Goal: Information Seeking & Learning: Find specific fact

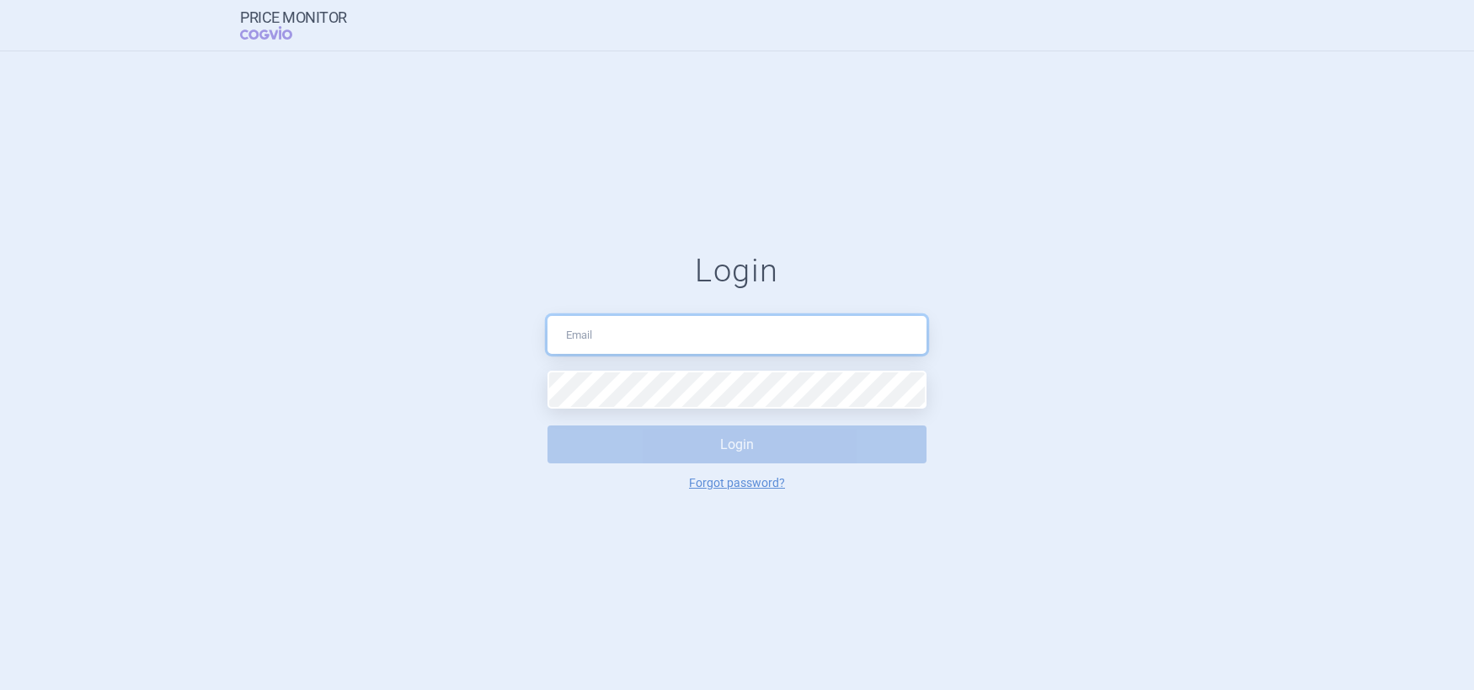
click at [703, 334] on input "text" at bounding box center [737, 335] width 379 height 38
click at [746, 343] on input "text" at bounding box center [737, 335] width 379 height 38
paste input "petr.urbanek@cogvio.com"
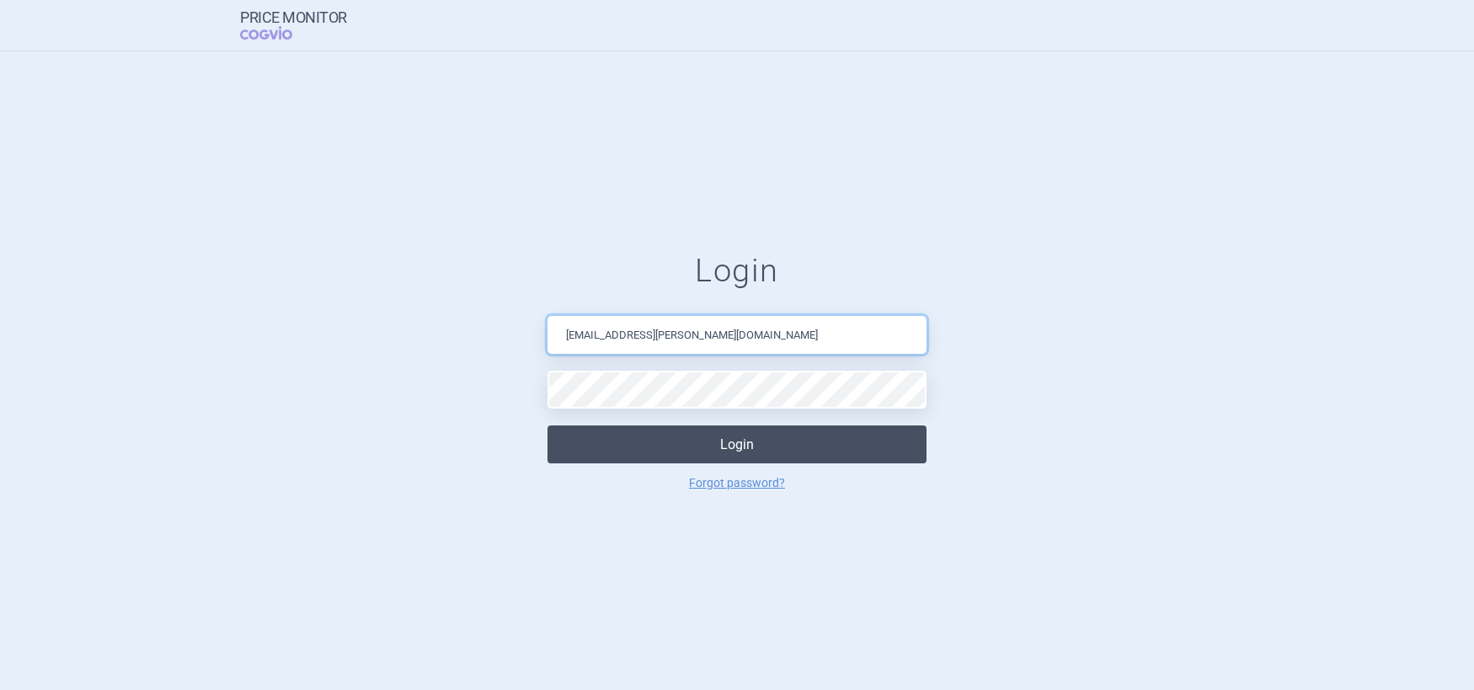
type input "petr.urbanek@cogvio.com"
click at [771, 450] on button "Login" at bounding box center [737, 444] width 379 height 38
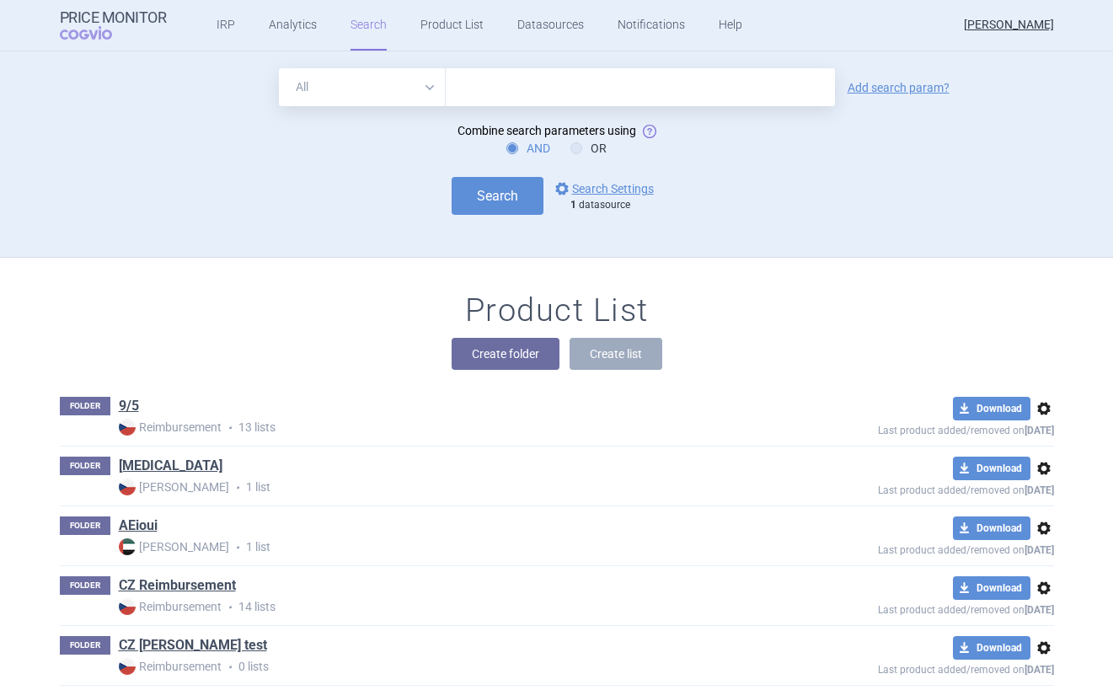
click at [242, 243] on div "All Brand Name ATC Company Active Substance Country Newer than Add search param…" at bounding box center [556, 162] width 1061 height 189
click at [543, 94] on input "text" at bounding box center [640, 87] width 389 height 38
type input "humira"
click button "Search" at bounding box center [498, 196] width 92 height 38
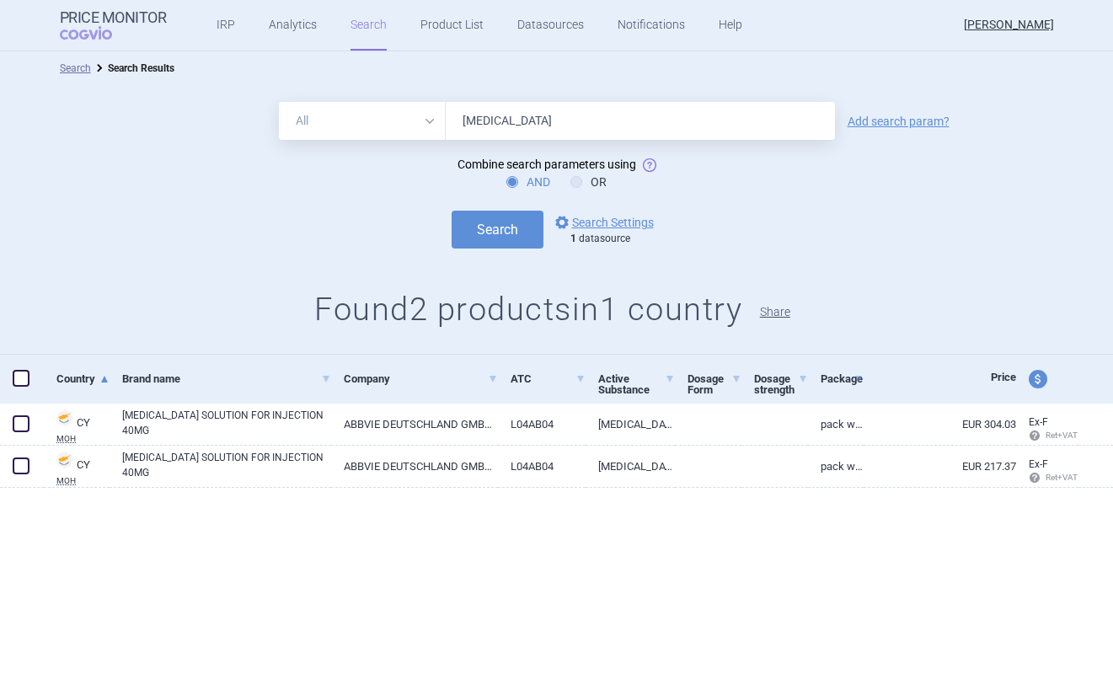
click at [790, 313] on button "Share" at bounding box center [775, 312] width 30 height 12
click at [790, 312] on button "Share" at bounding box center [775, 312] width 30 height 12
click at [790, 313] on button "Share" at bounding box center [775, 312] width 30 height 12
click at [782, 313] on button "Share" at bounding box center [775, 312] width 30 height 12
click at [787, 313] on button "Share" at bounding box center [775, 312] width 30 height 12
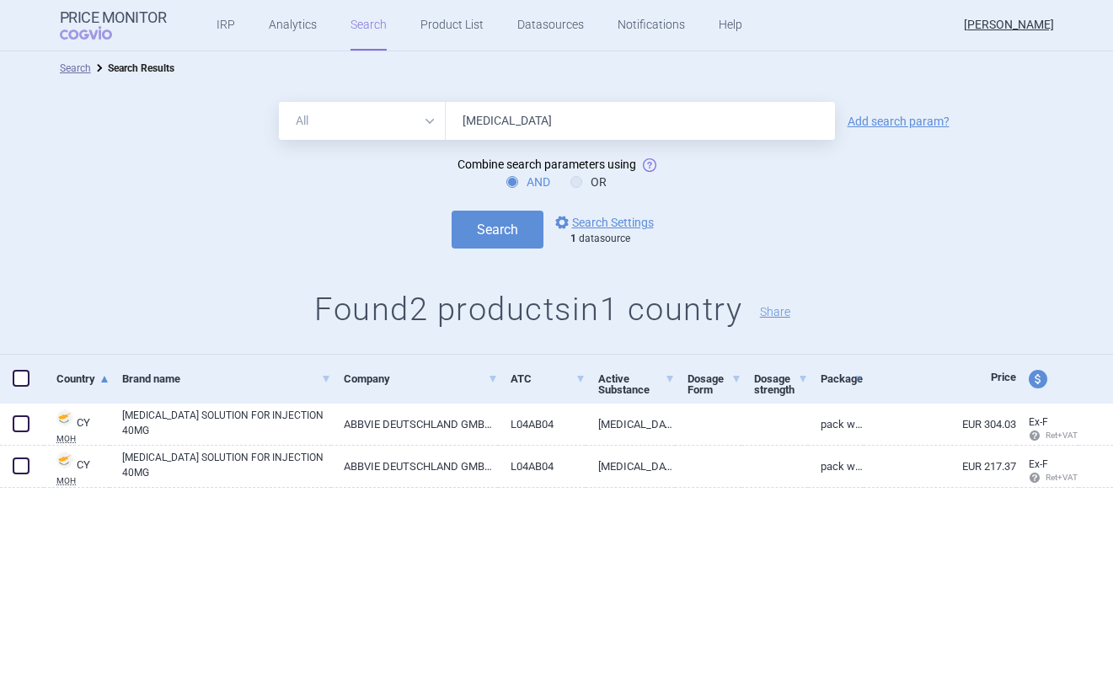
click at [710, 264] on div "All Brand Name ATC Company Active Substance Country Newer than humira Add searc…" at bounding box center [556, 220] width 1113 height 270
click at [777, 312] on button "Share" at bounding box center [775, 312] width 30 height 12
click at [785, 307] on button "Share" at bounding box center [775, 312] width 30 height 12
click at [779, 313] on button "Share" at bounding box center [775, 312] width 30 height 12
click at [783, 313] on button "Share" at bounding box center [775, 312] width 30 height 12
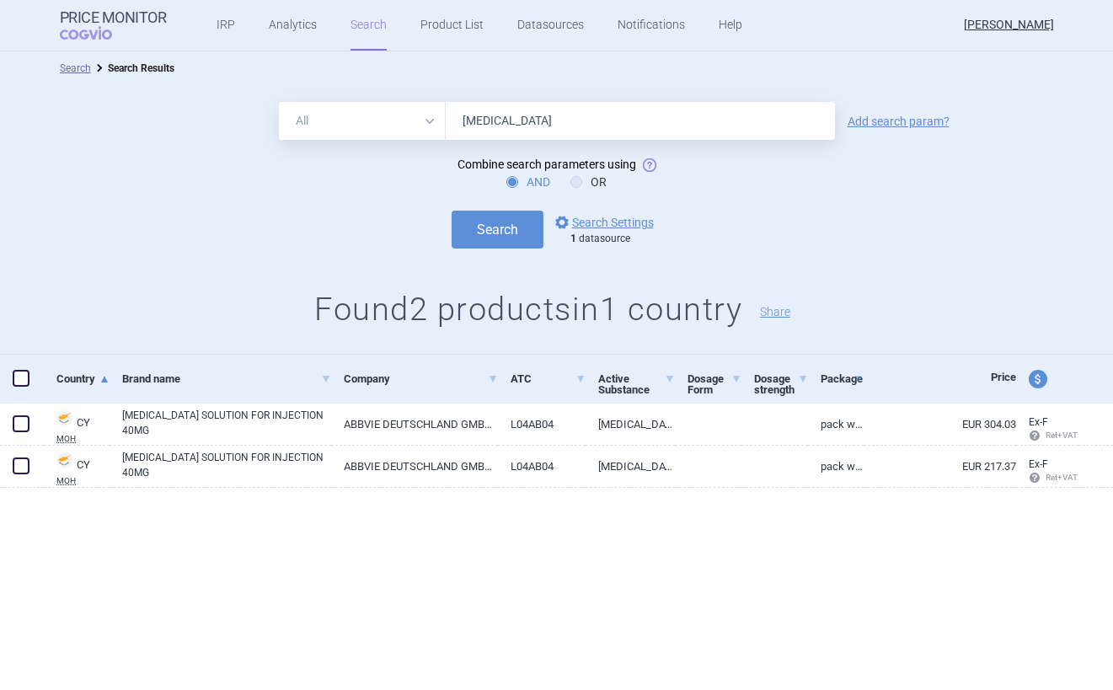
click at [718, 273] on div "All Brand Name ATC Company Active Substance Country Newer than humira Add searc…" at bounding box center [556, 220] width 1113 height 270
click at [780, 308] on button "Share" at bounding box center [775, 312] width 30 height 12
click at [762, 249] on div "All Brand Name ATC Company Active Substance Country Newer than humira Add searc…" at bounding box center [556, 220] width 1113 height 270
click at [790, 311] on button "Share" at bounding box center [775, 312] width 30 height 12
click at [788, 314] on button "Share" at bounding box center [775, 312] width 30 height 12
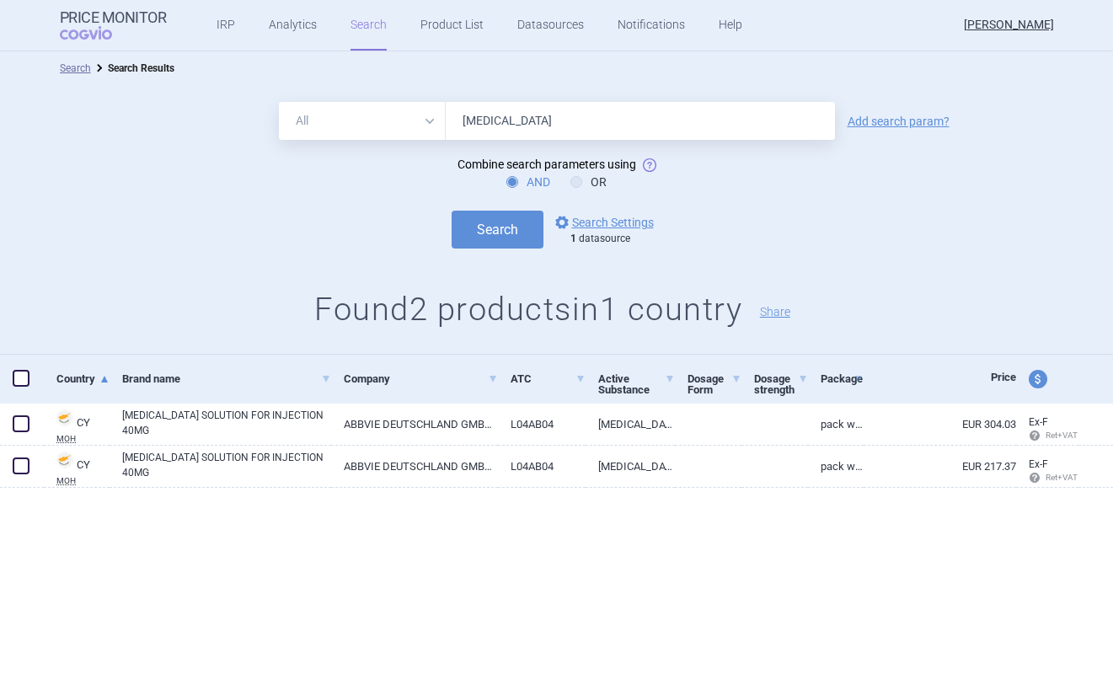
click at [955, 239] on div "Search options Search Settings 1 datasource" at bounding box center [556, 230] width 1113 height 38
